Goal: Book appointment/travel/reservation

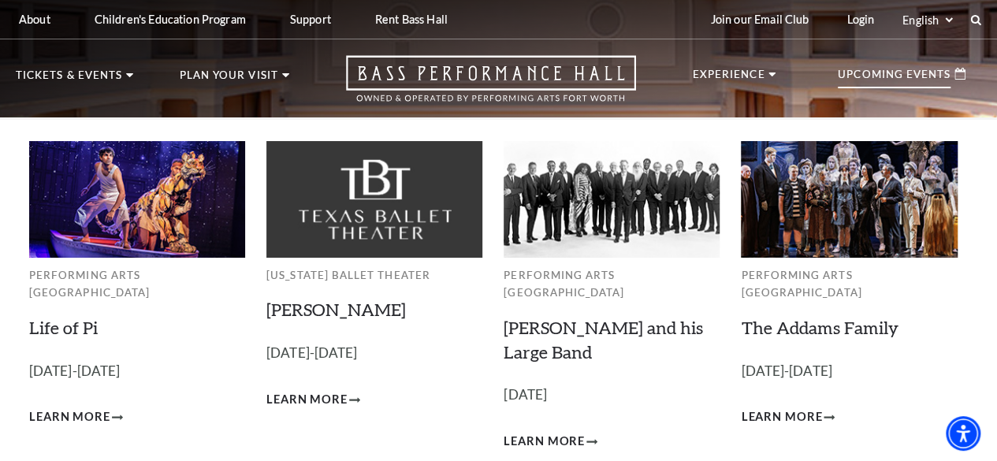
scroll to position [158, 0]
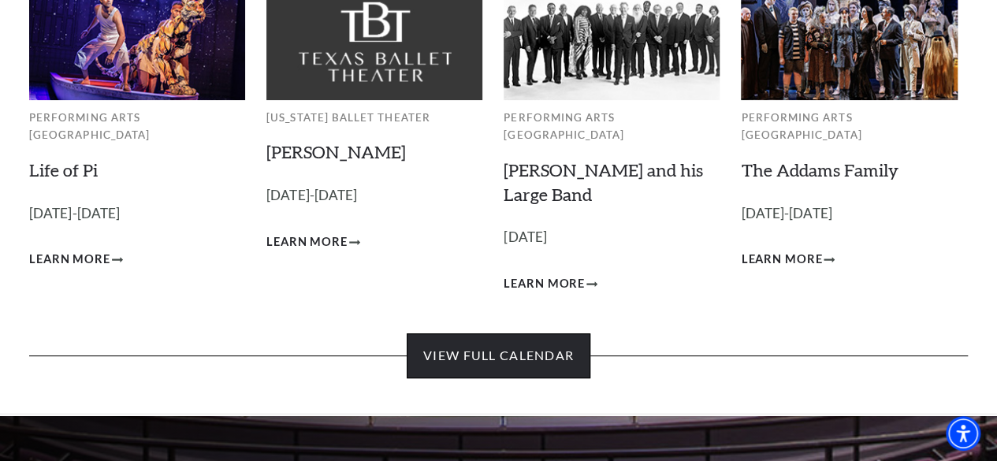
click at [503, 346] on link "View Full Calendar" at bounding box center [499, 355] width 184 height 44
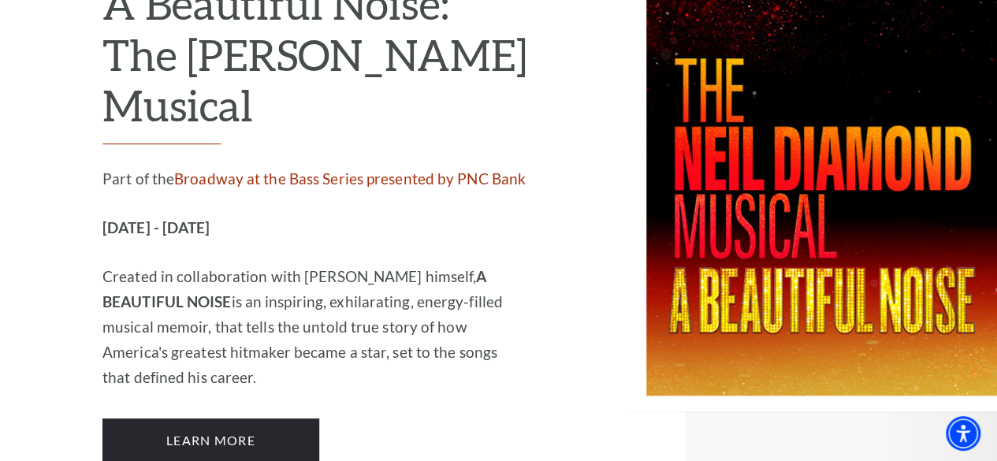
scroll to position [3466, 0]
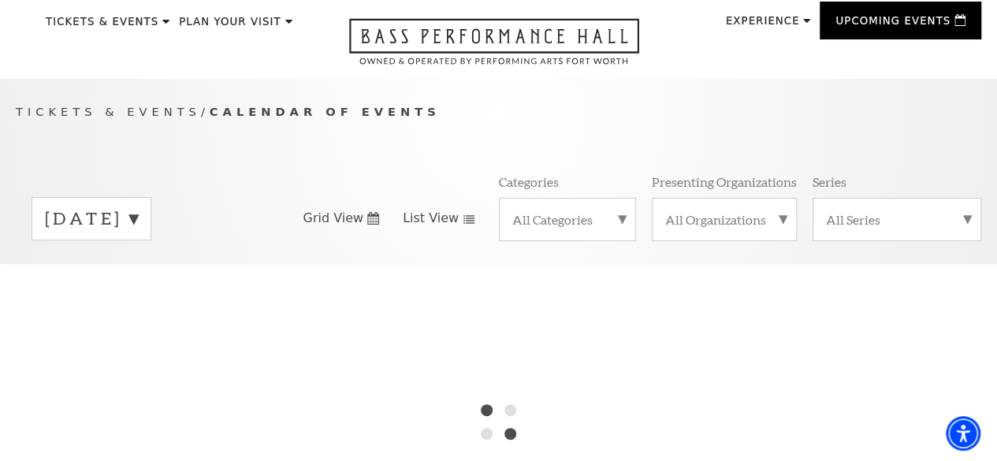
scroll to position [79, 0]
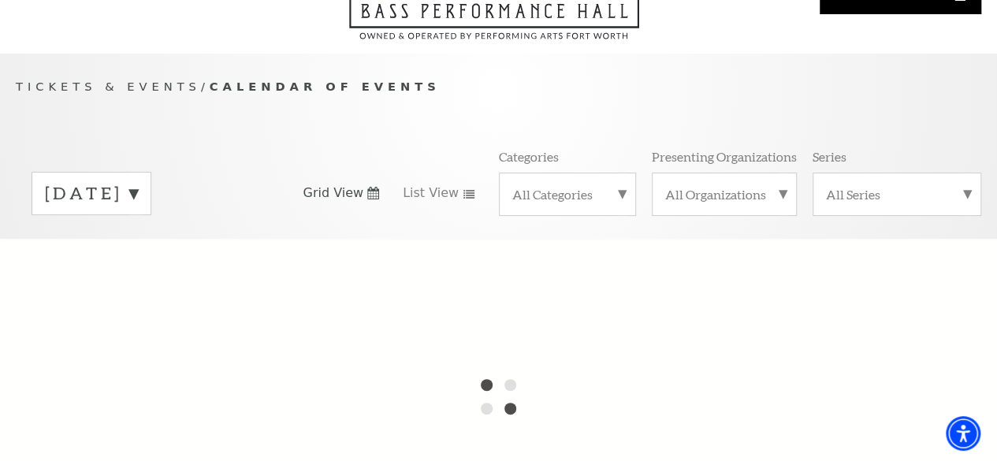
click at [138, 193] on label "September 2025" at bounding box center [91, 193] width 93 height 24
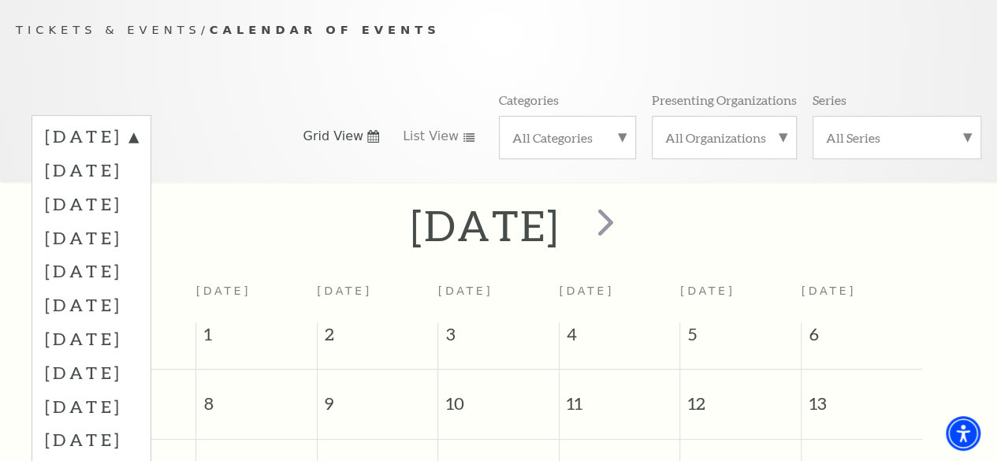
scroll to position [139, 0]
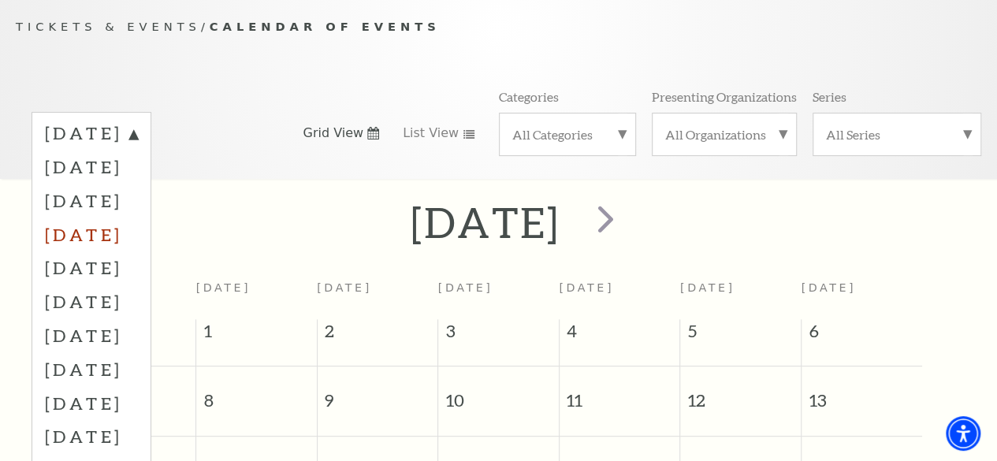
click at [138, 247] on label "December 2025" at bounding box center [91, 234] width 93 height 34
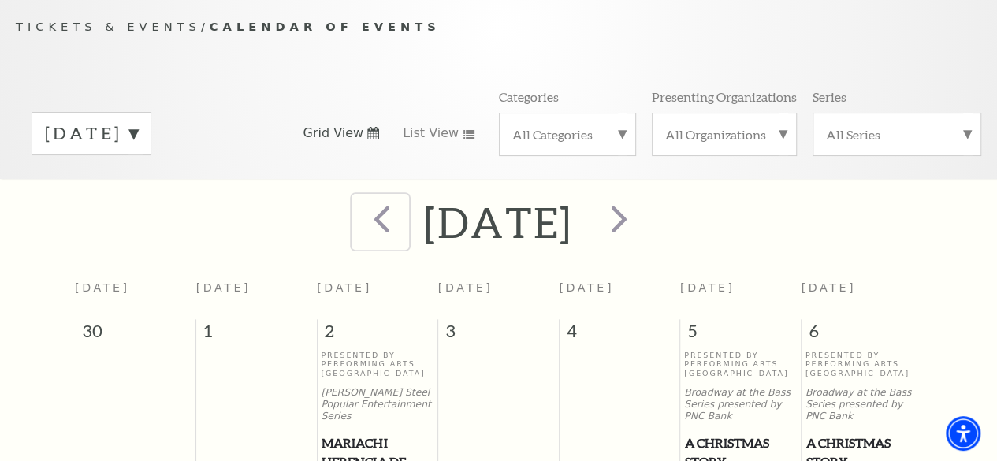
click at [359, 221] on span "prev" at bounding box center [381, 218] width 45 height 45
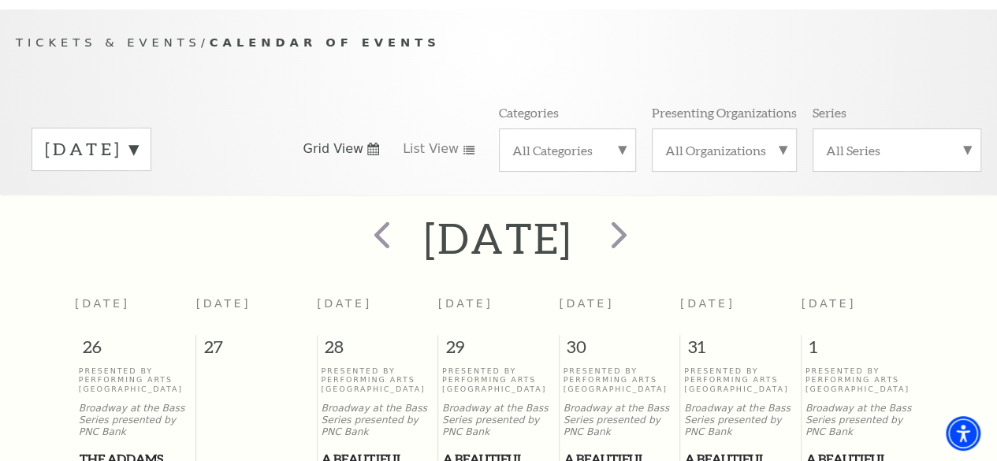
scroll to position [158, 0]
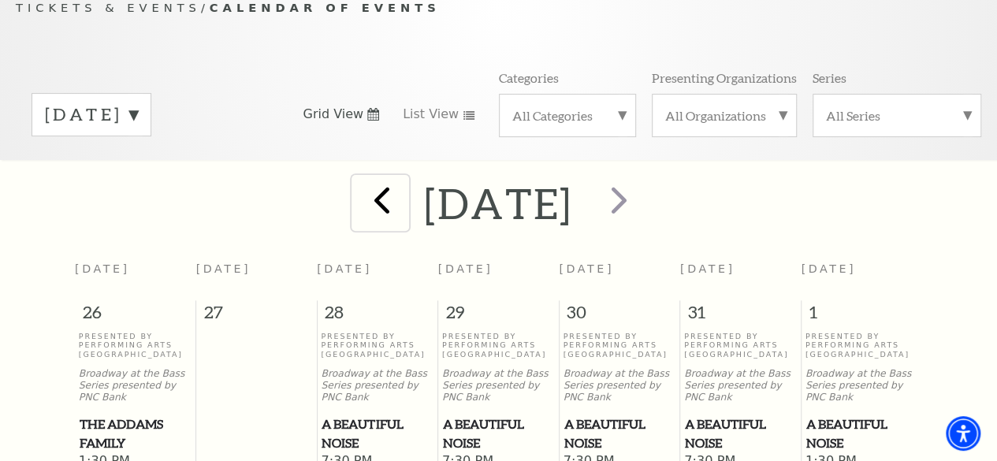
click at [359, 218] on span "prev" at bounding box center [381, 199] width 45 height 45
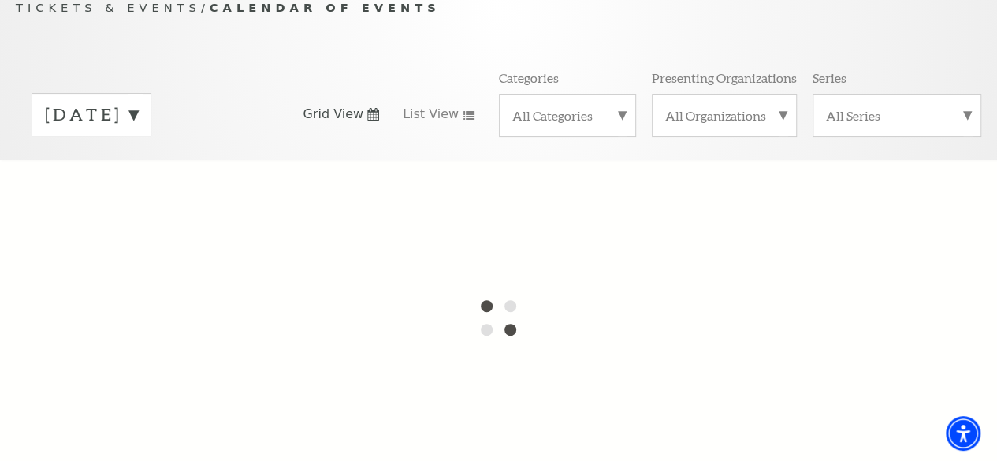
scroll to position [139, 0]
